Goal: Find specific page/section: Find specific page/section

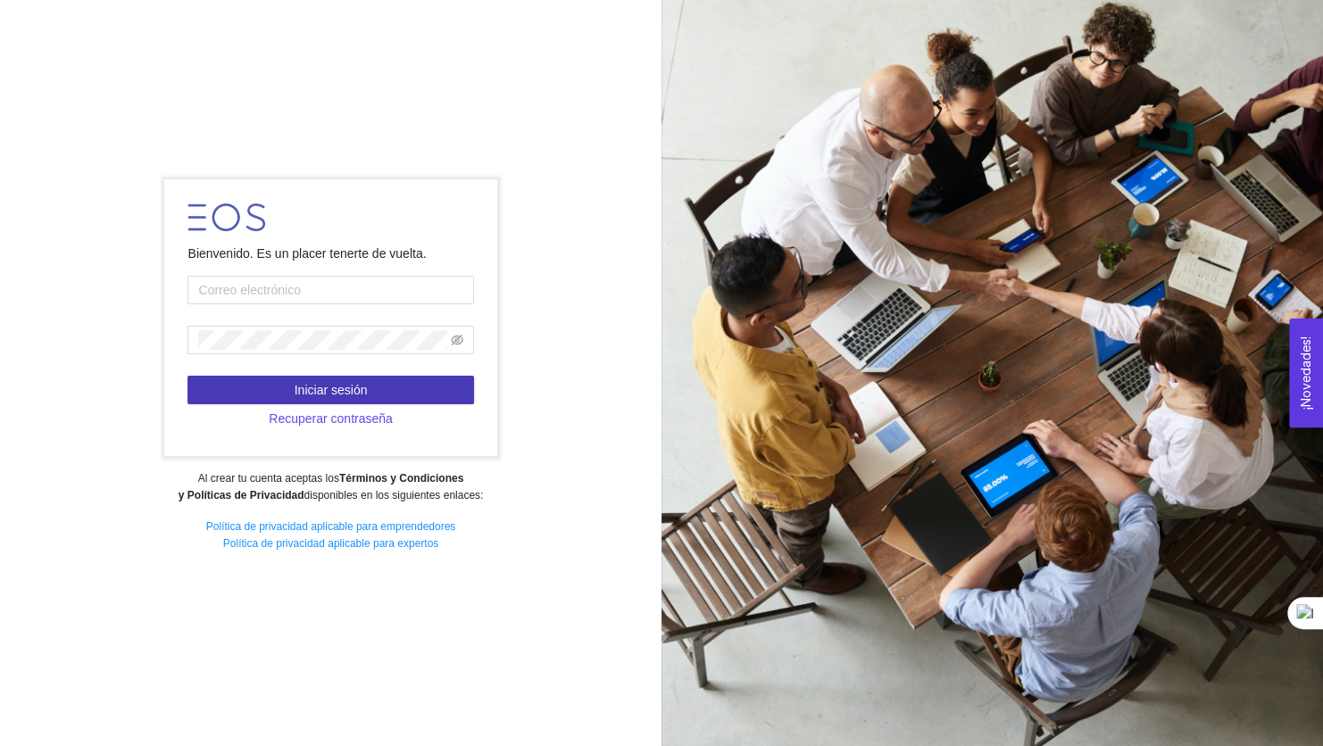
type input "[EMAIL_ADDRESS][DOMAIN_NAME]"
click at [284, 384] on button "Iniciar sesión" at bounding box center [330, 390] width 286 height 29
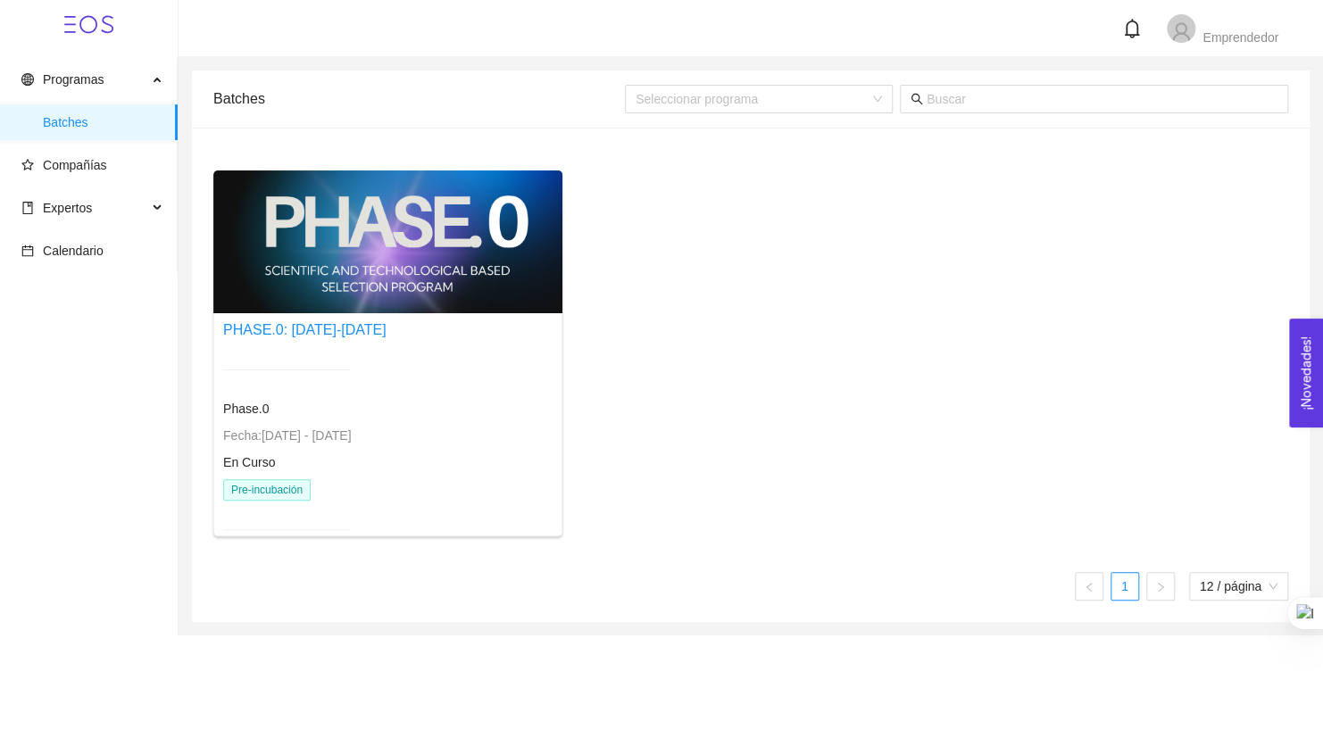
click at [304, 396] on div "Phase.0 Fecha: [DATE] - [DATE] En Curso Pre-incubación" at bounding box center [287, 449] width 128 height 203
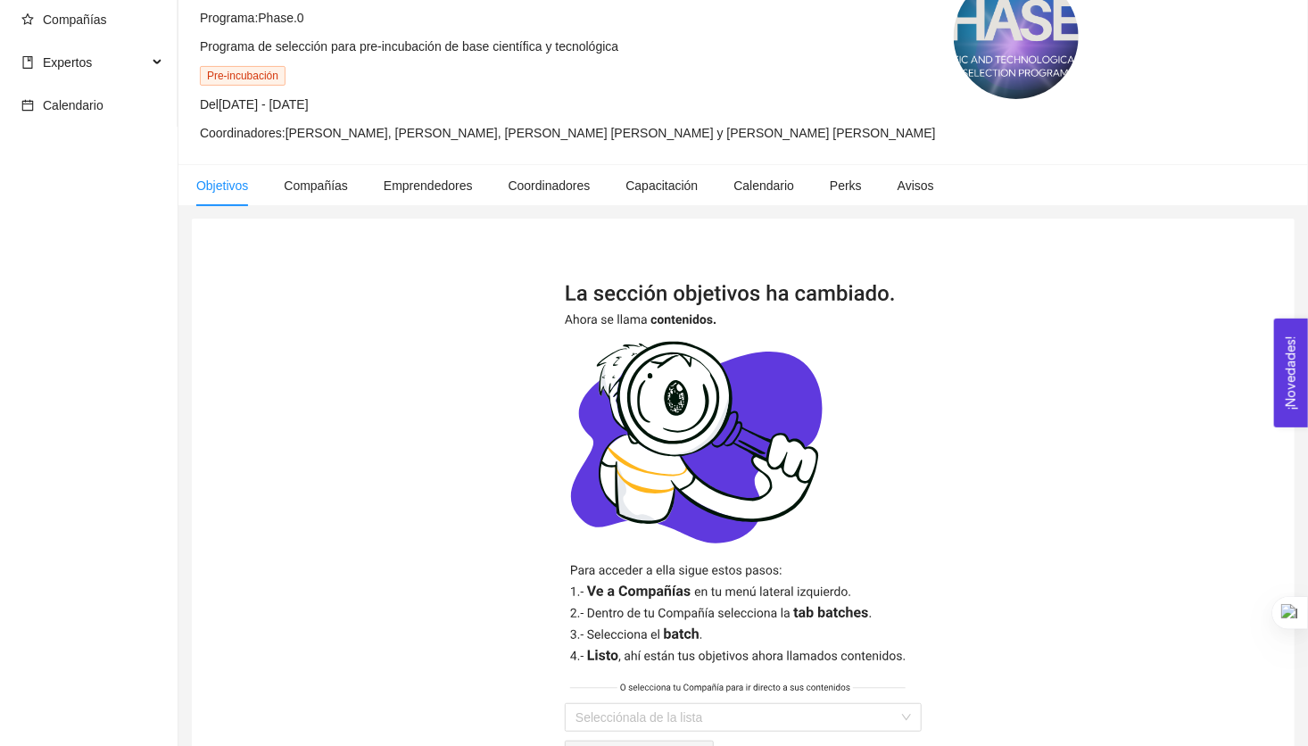
scroll to position [146, 0]
click at [284, 178] on span "Compañías" at bounding box center [316, 185] width 64 height 14
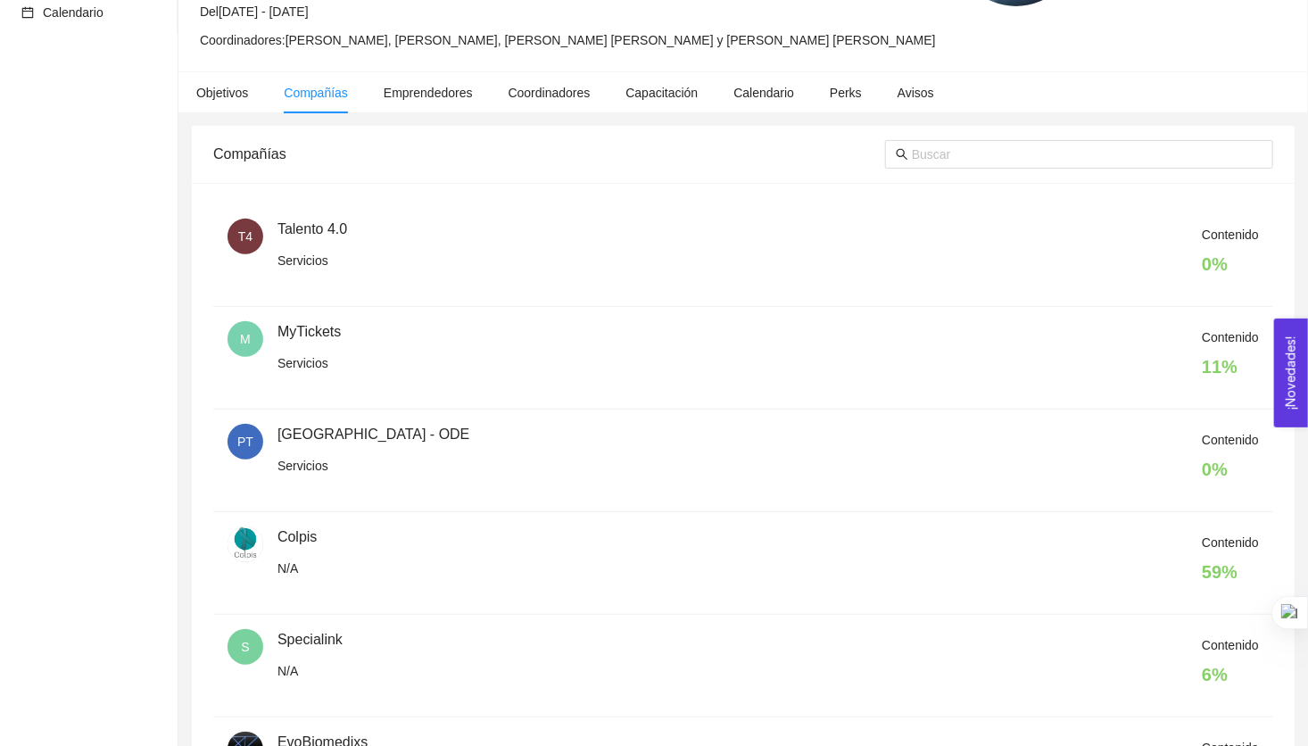
scroll to position [239, 0]
